Goal: Check status: Check status

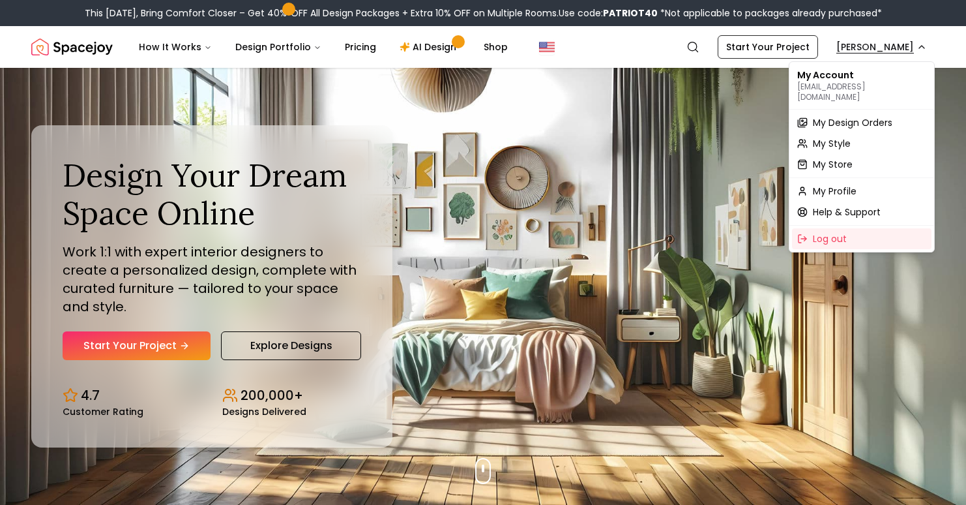
click at [852, 187] on div "My Profile" at bounding box center [862, 191] width 140 height 21
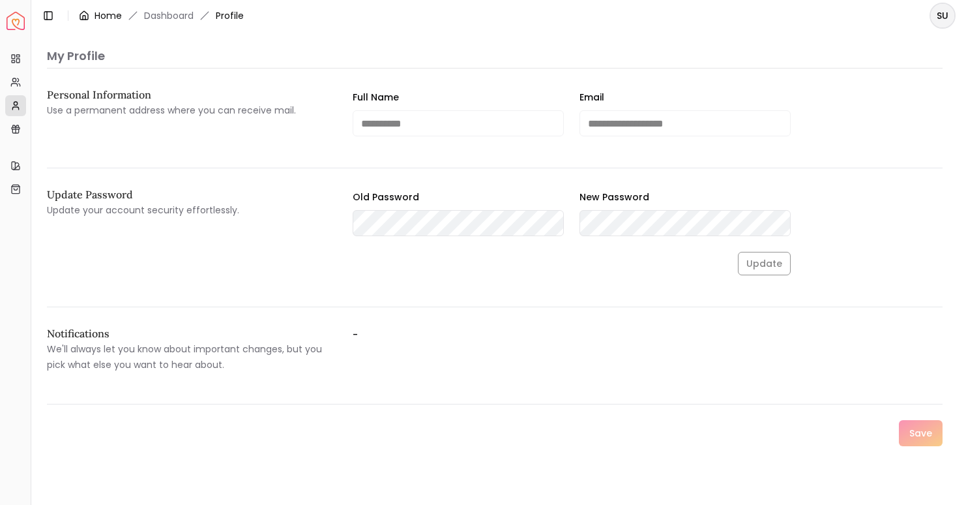
click at [96, 18] on link "Home" at bounding box center [108, 15] width 27 height 13
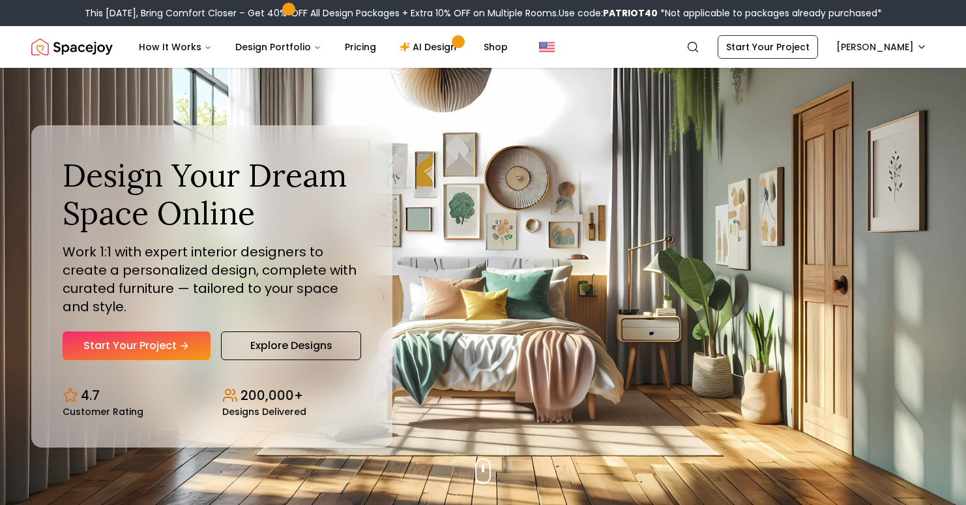
click at [97, 48] on img "Spacejoy" at bounding box center [72, 47] width 82 height 26
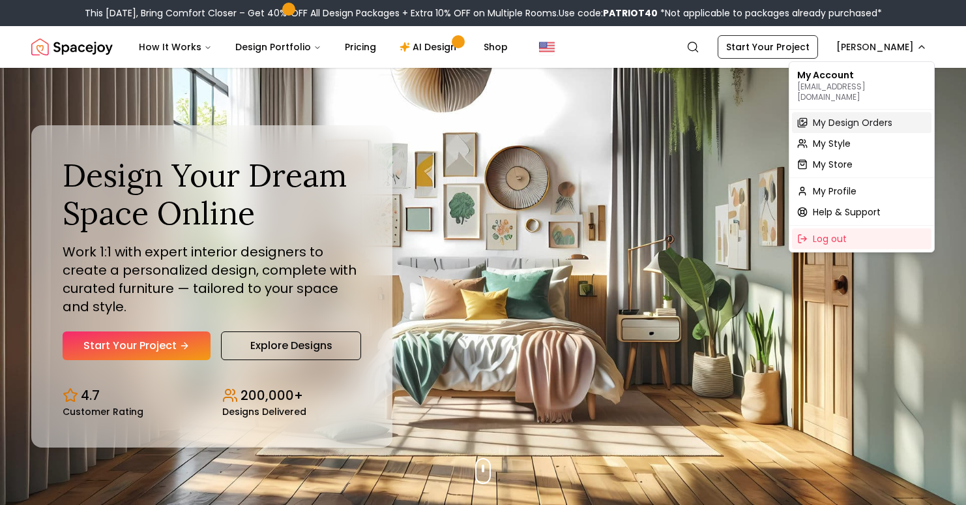
click at [850, 116] on span "My Design Orders" at bounding box center [853, 122] width 80 height 13
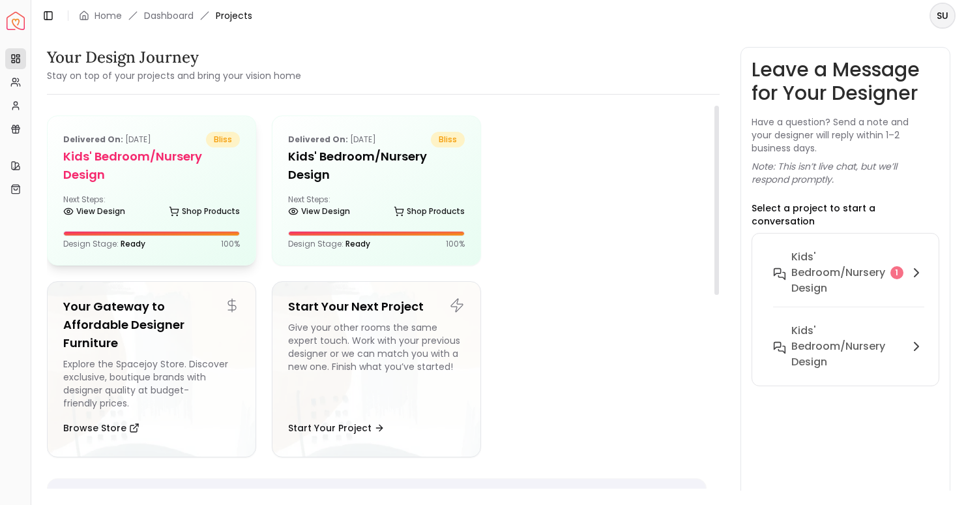
click at [205, 163] on h5 "Kids' Bedroom/Nursery design" at bounding box center [151, 165] width 177 height 37
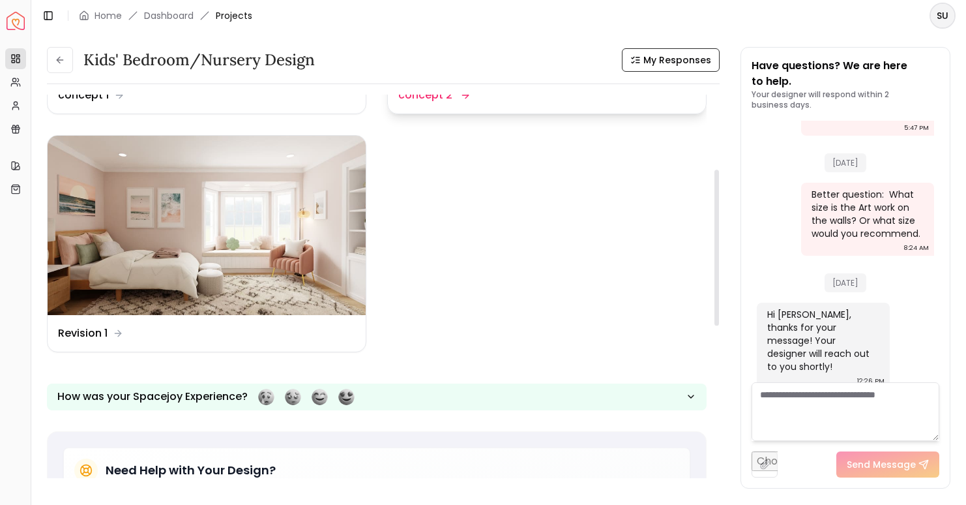
scroll to position [183, 0]
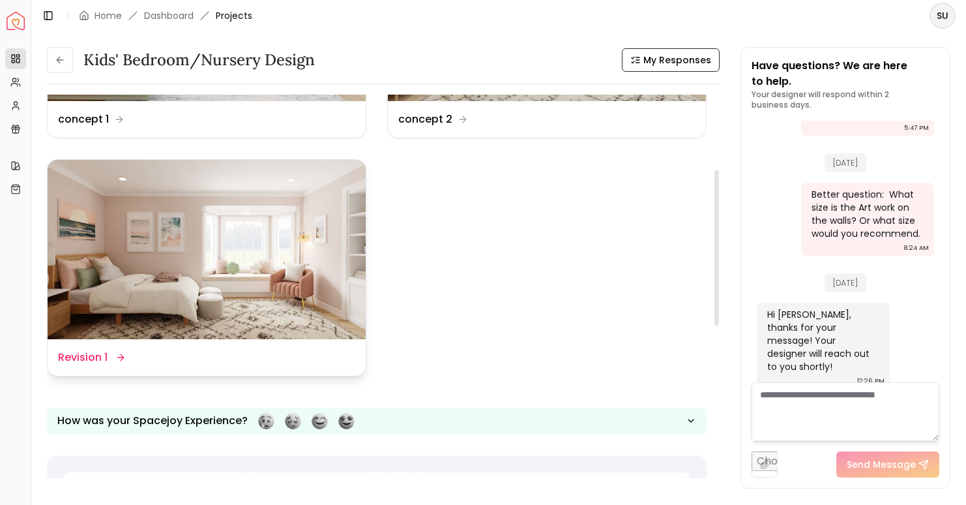
click at [241, 275] on img at bounding box center [207, 249] width 318 height 179
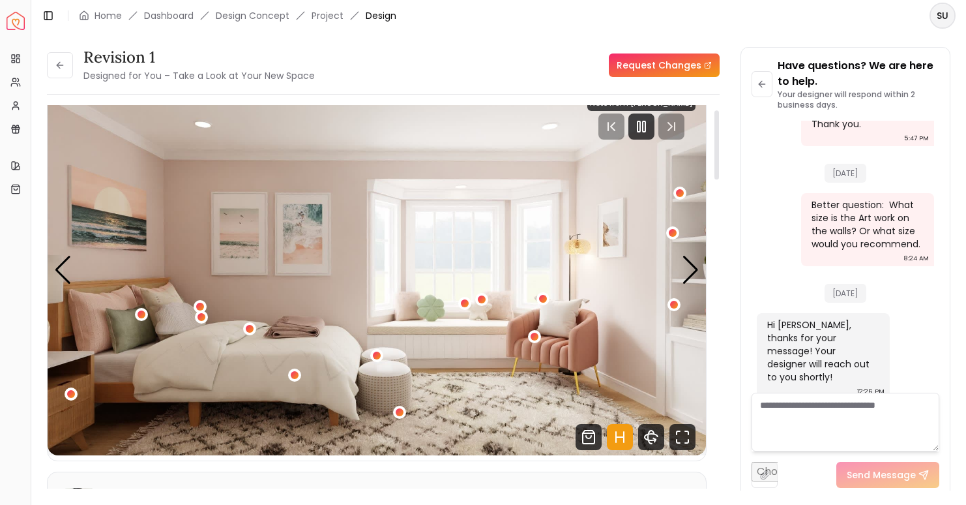
scroll to position [28, 0]
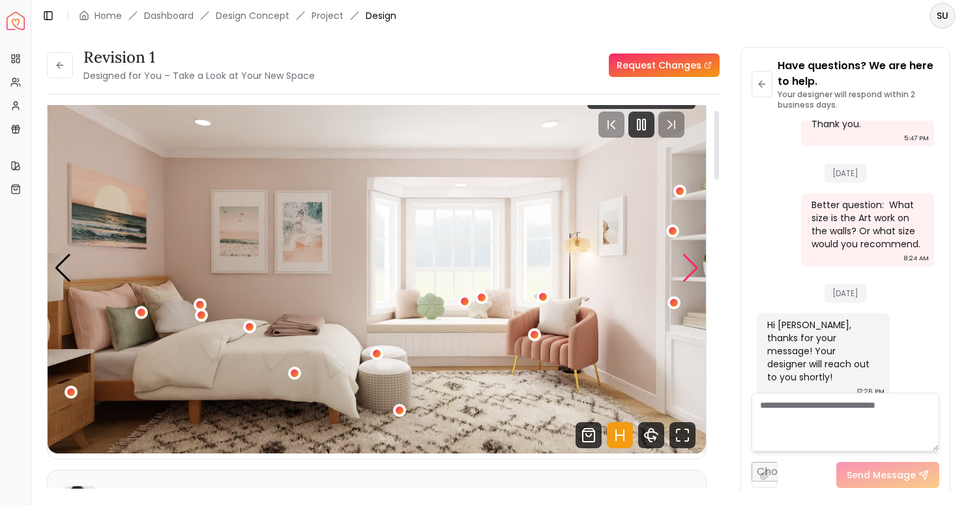
click at [696, 270] on div "Next slide" at bounding box center [691, 268] width 18 height 29
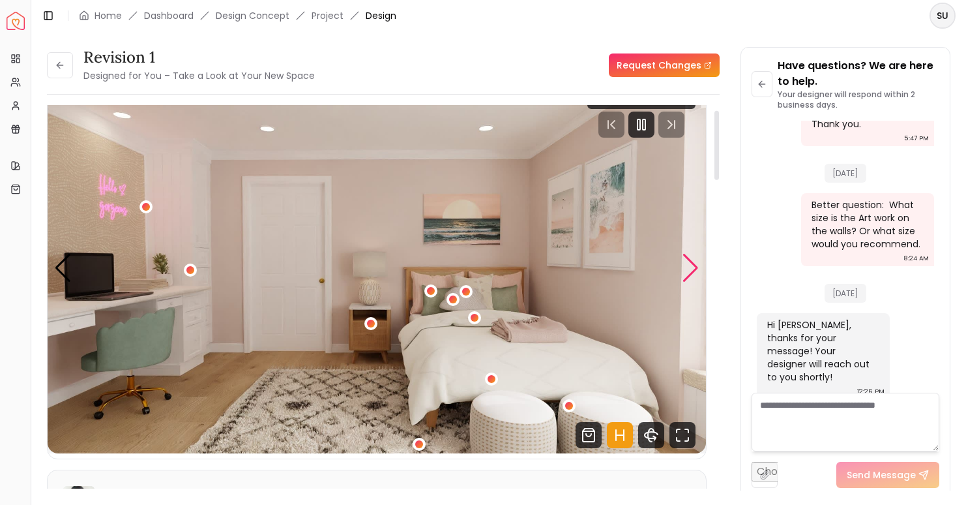
click at [696, 270] on div "Next slide" at bounding box center [691, 268] width 18 height 29
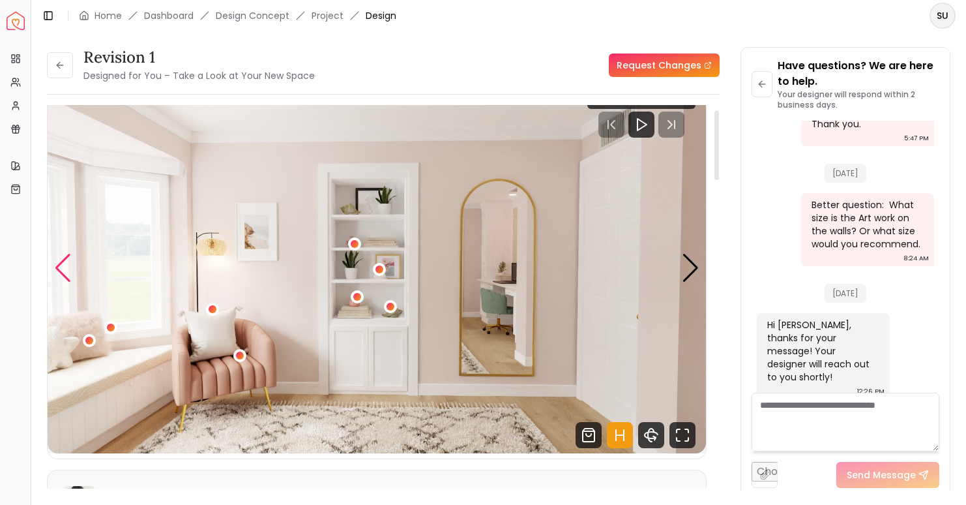
click at [68, 269] on div "Previous slide" at bounding box center [63, 268] width 18 height 29
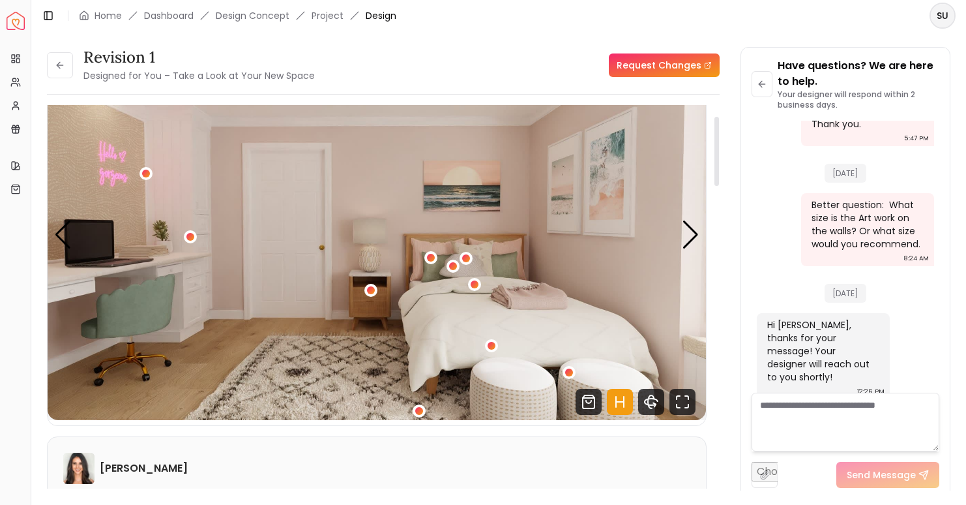
scroll to position [57, 0]
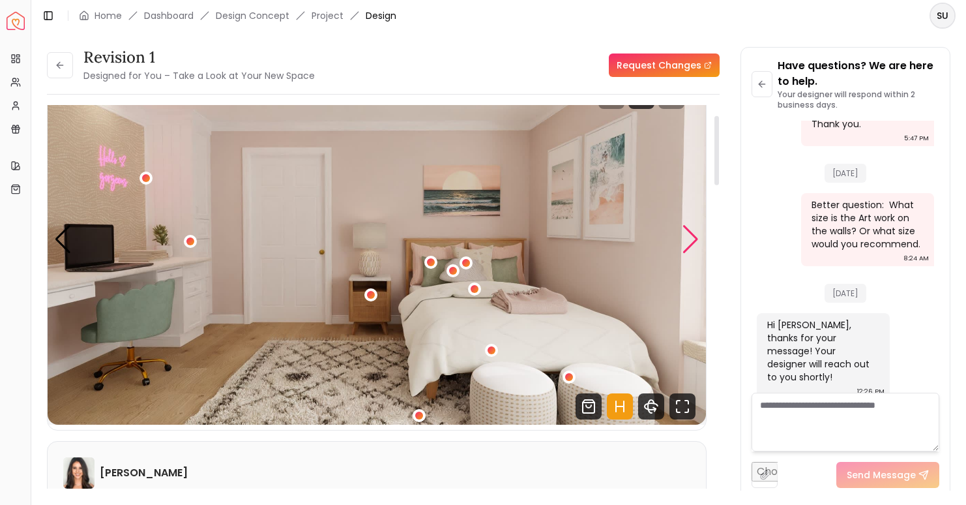
click at [685, 235] on div "Next slide" at bounding box center [691, 239] width 18 height 29
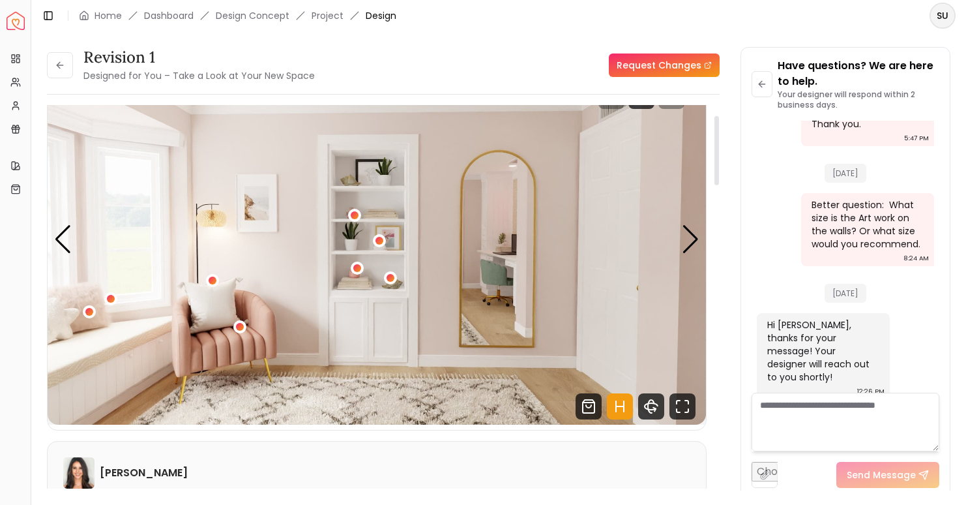
click at [74, 231] on img "3 / 5" at bounding box center [377, 239] width 659 height 370
click at [65, 231] on div "Previous slide" at bounding box center [63, 239] width 18 height 29
